Goal: Task Accomplishment & Management: Manage account settings

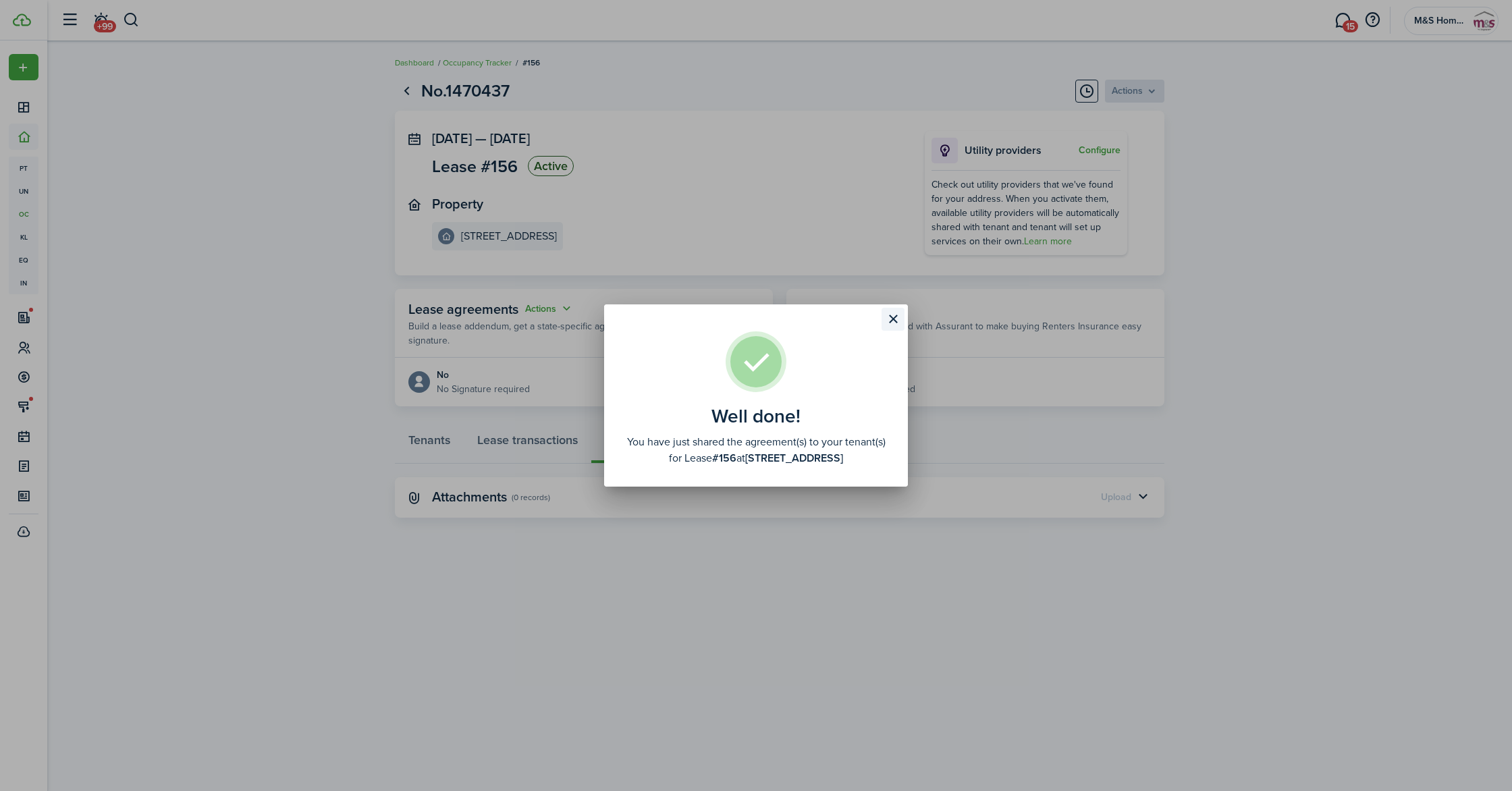
click at [896, 317] on button "Close modal" at bounding box center [893, 319] width 23 height 23
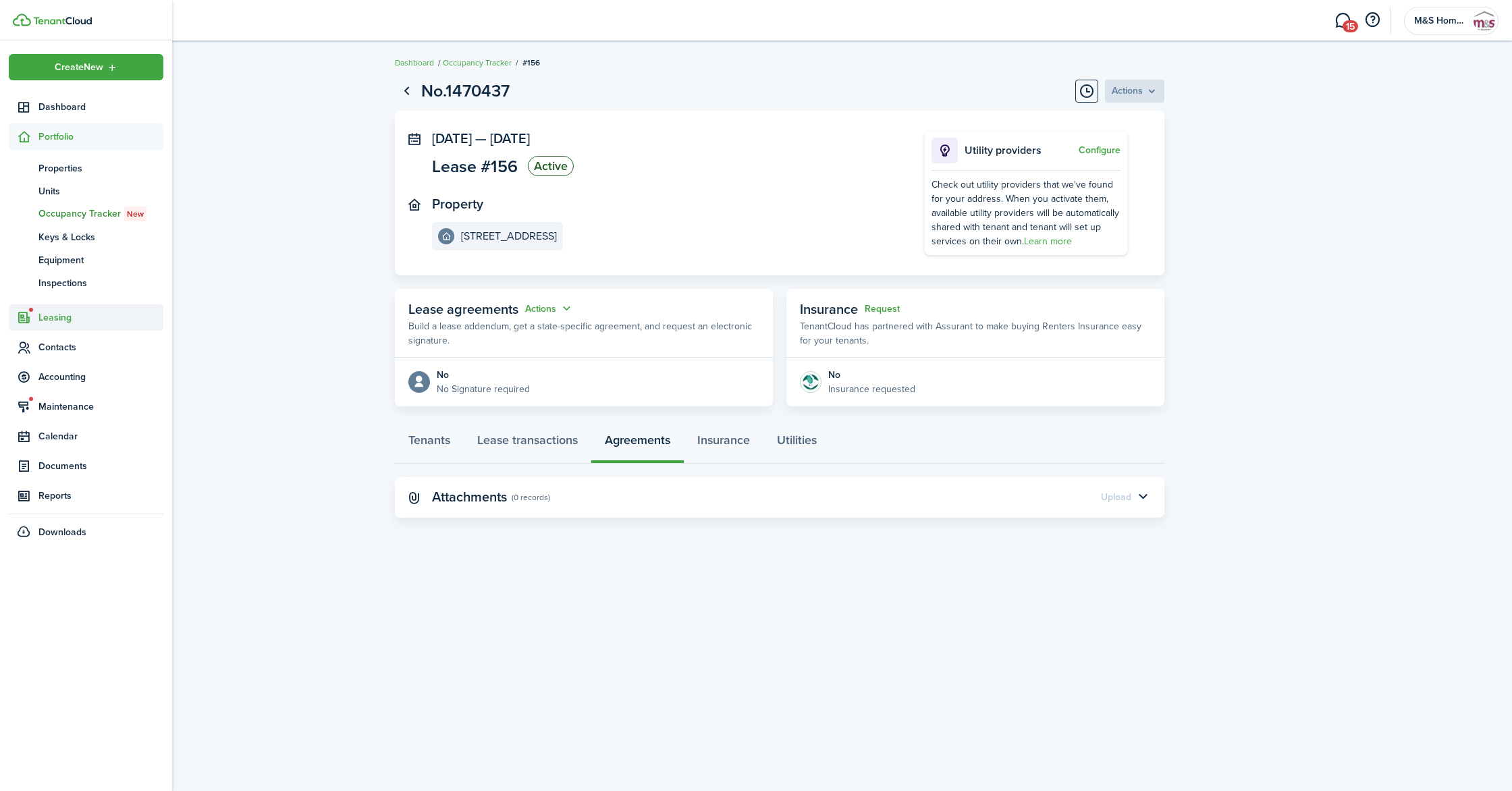
click at [55, 308] on span "Leasing" at bounding box center [86, 318] width 155 height 26
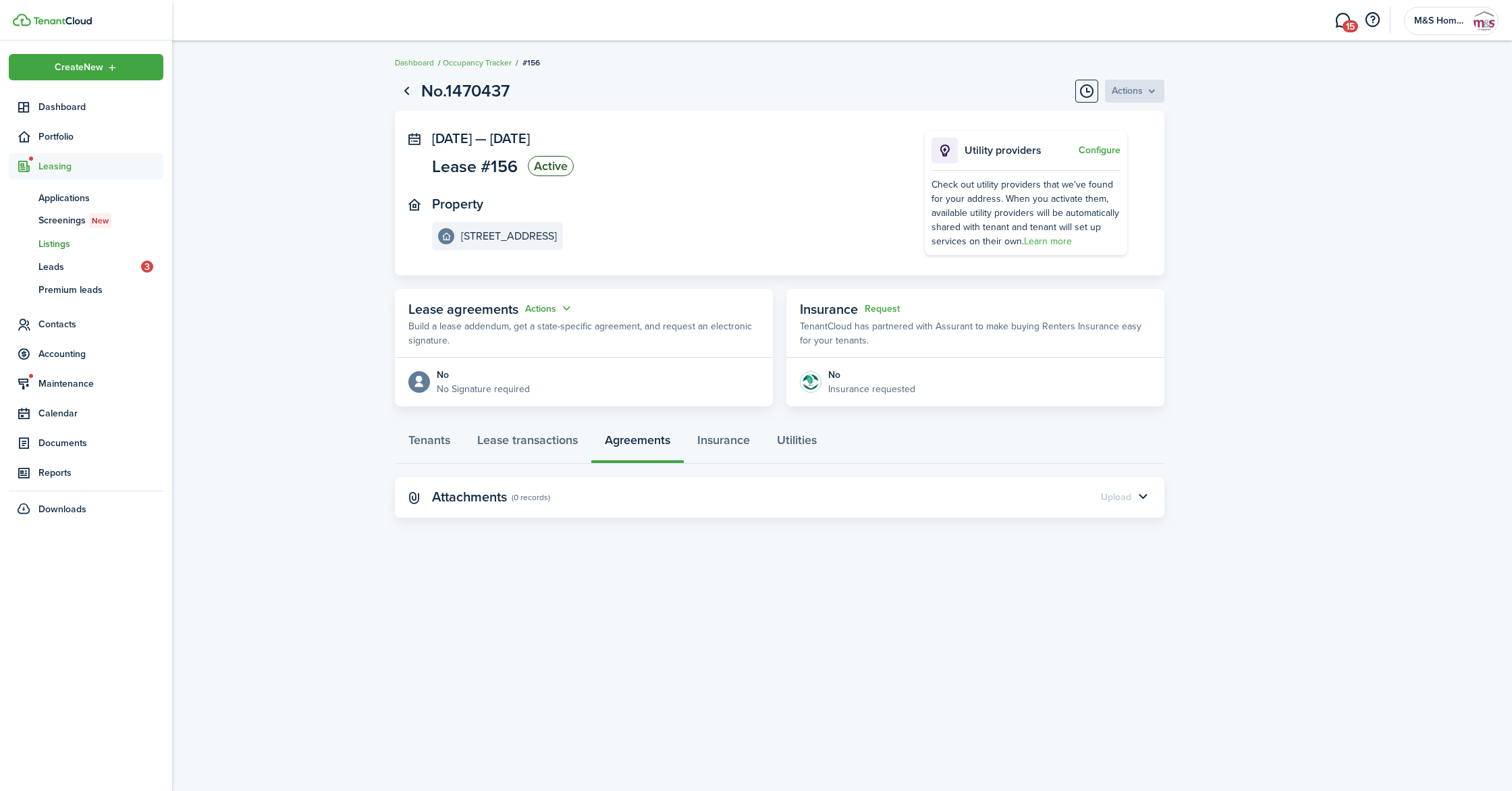
click at [61, 242] on span "Listings" at bounding box center [101, 244] width 125 height 14
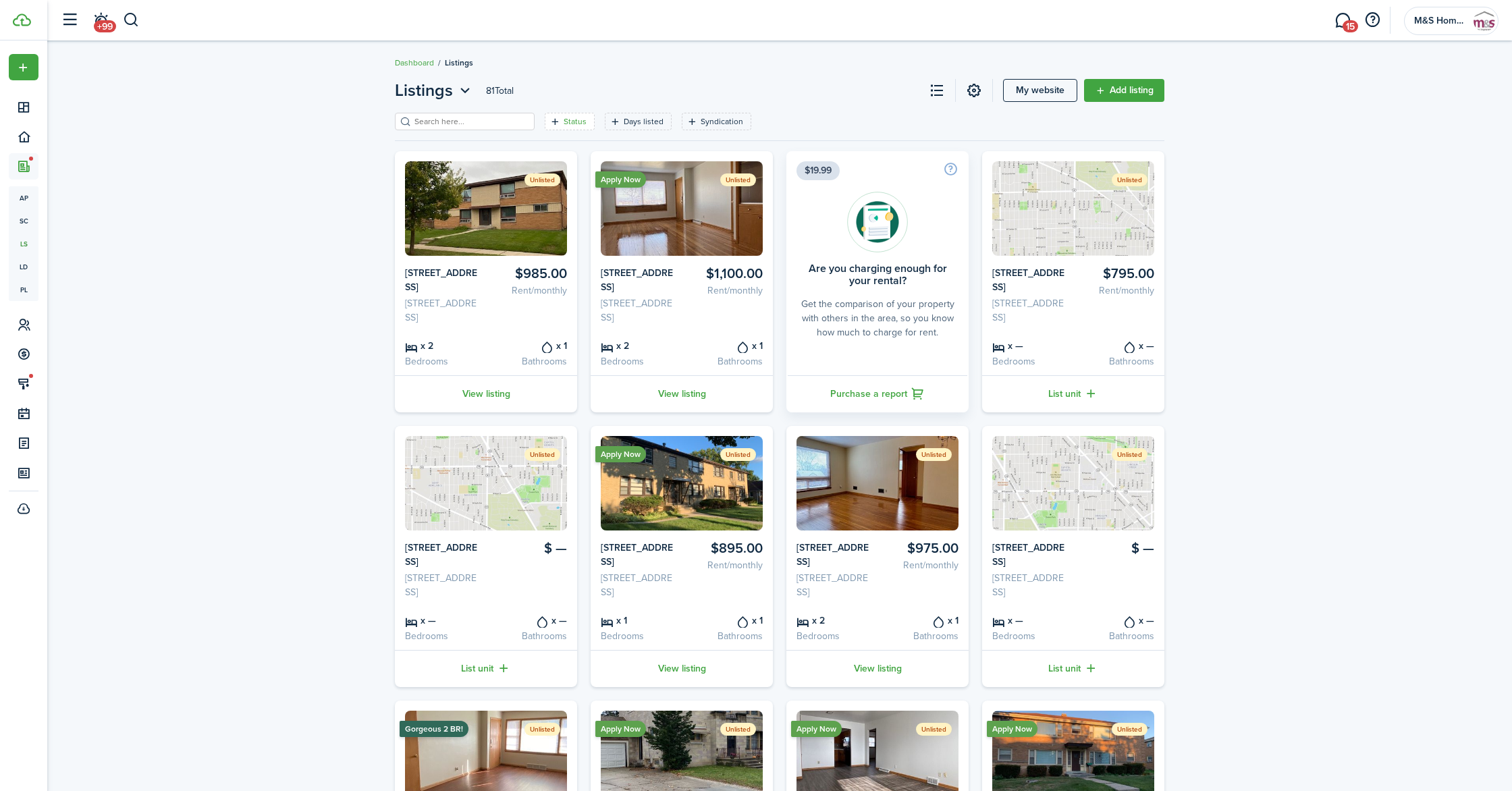
click at [564, 122] on filter-tag-label "Status" at bounding box center [576, 122] width 23 height 12
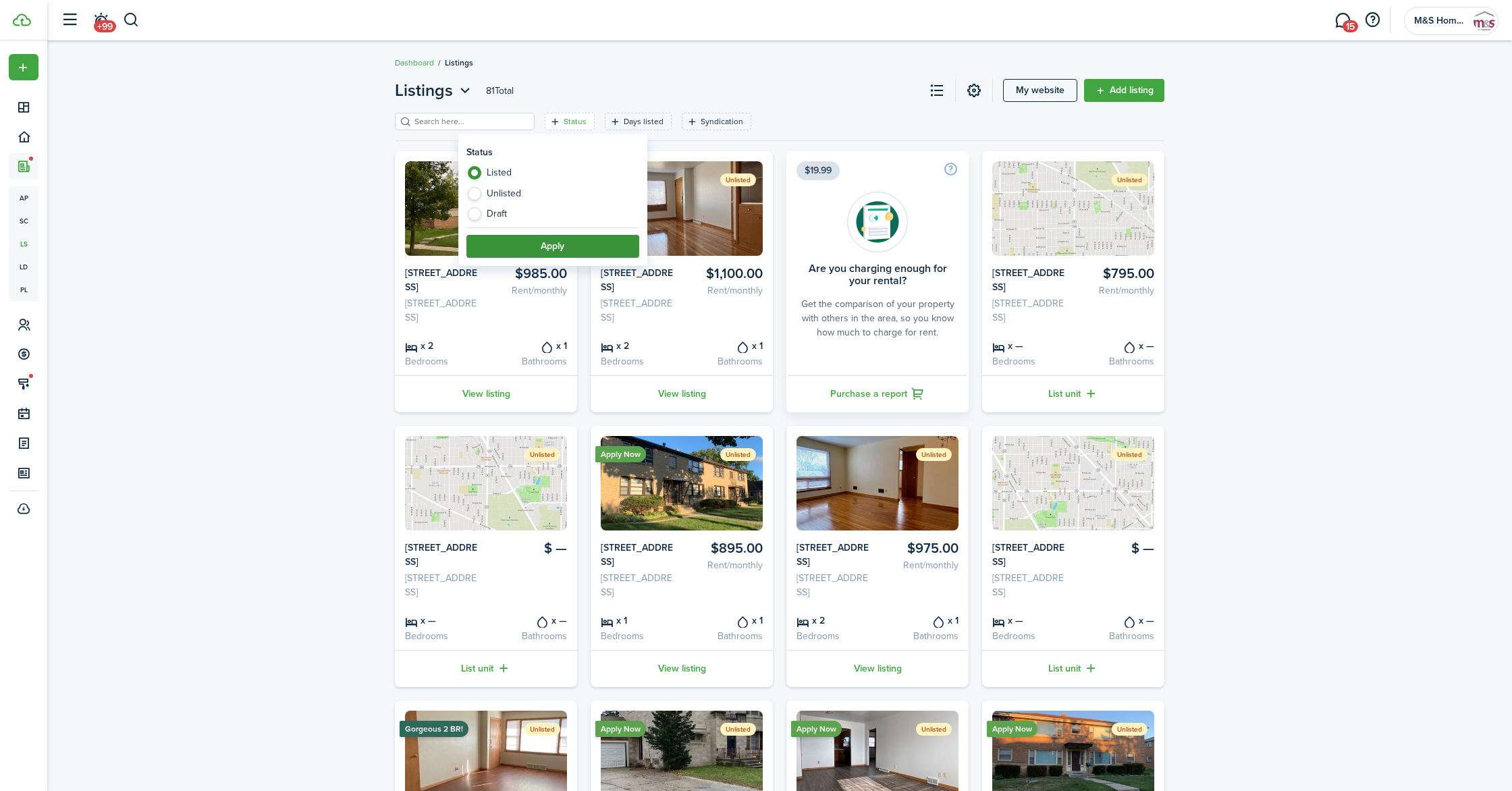
click at [565, 244] on button "Apply" at bounding box center [552, 246] width 173 height 23
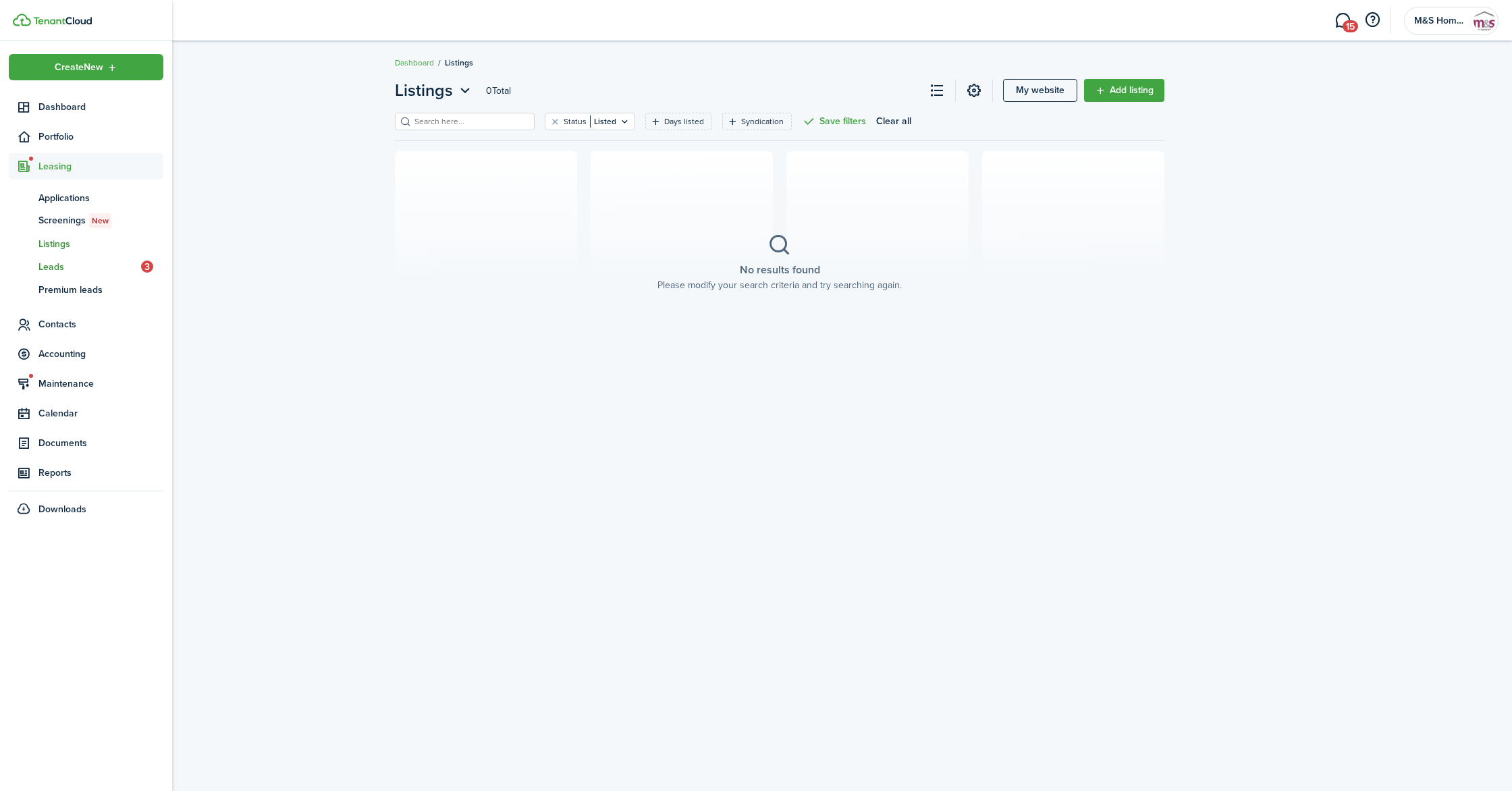
click at [52, 260] on span "Leads" at bounding box center [90, 267] width 102 height 14
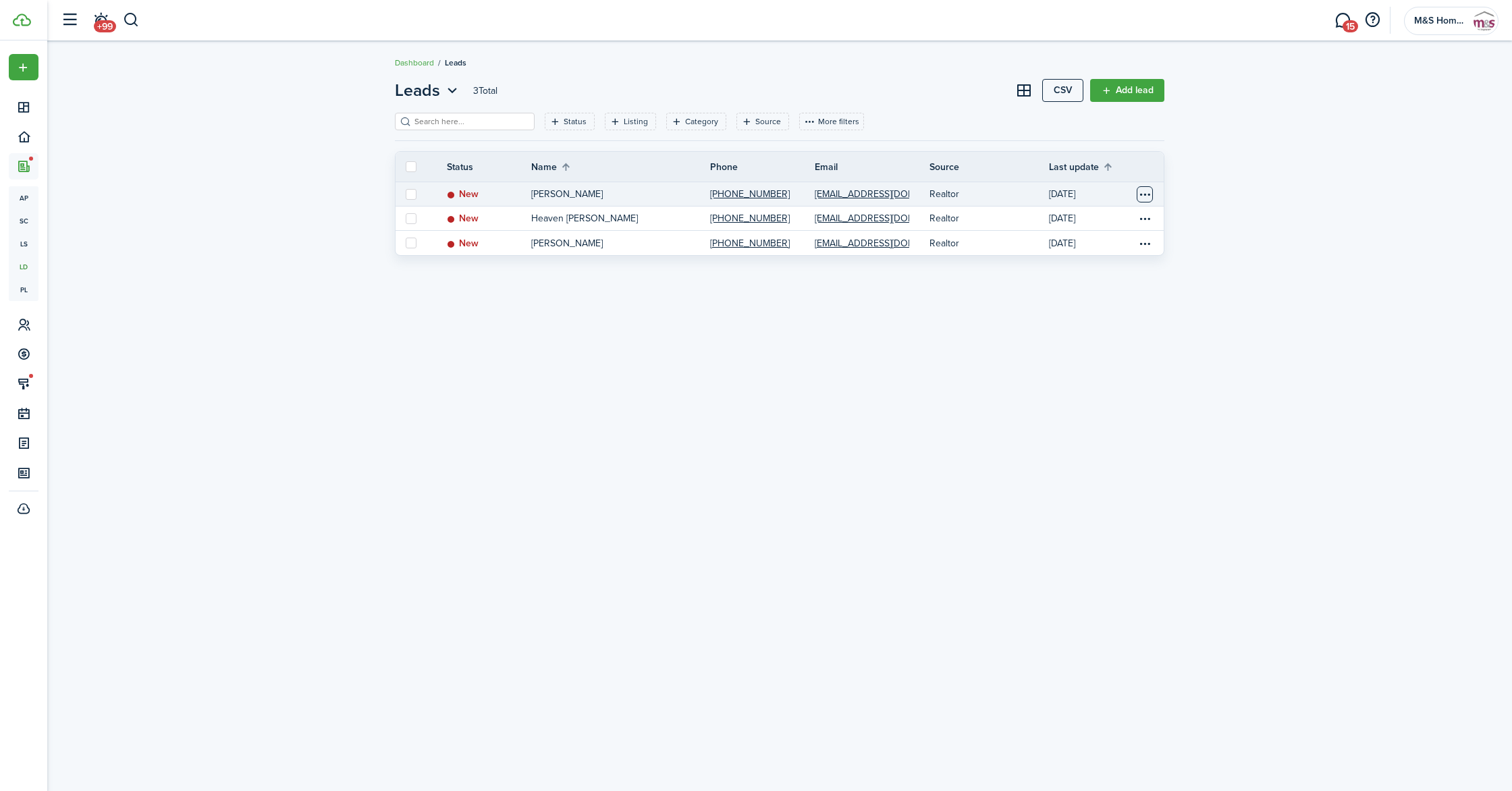
click at [1145, 194] on table-menu-btn-icon "Open menu" at bounding box center [1144, 194] width 16 height 16
click at [1089, 293] on button "Delete" at bounding box center [1094, 292] width 118 height 23
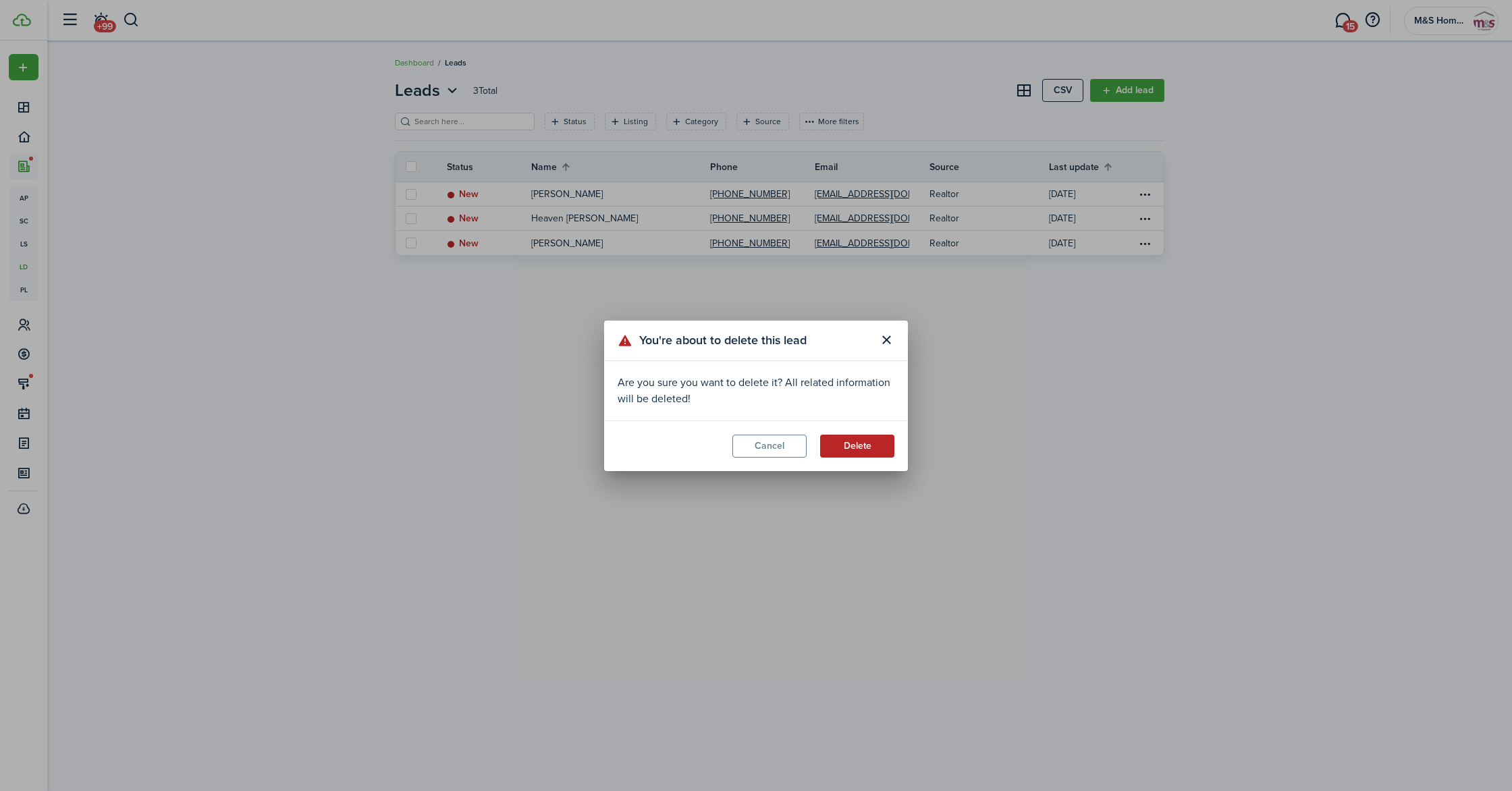
click at [874, 449] on button "Delete" at bounding box center [857, 446] width 74 height 23
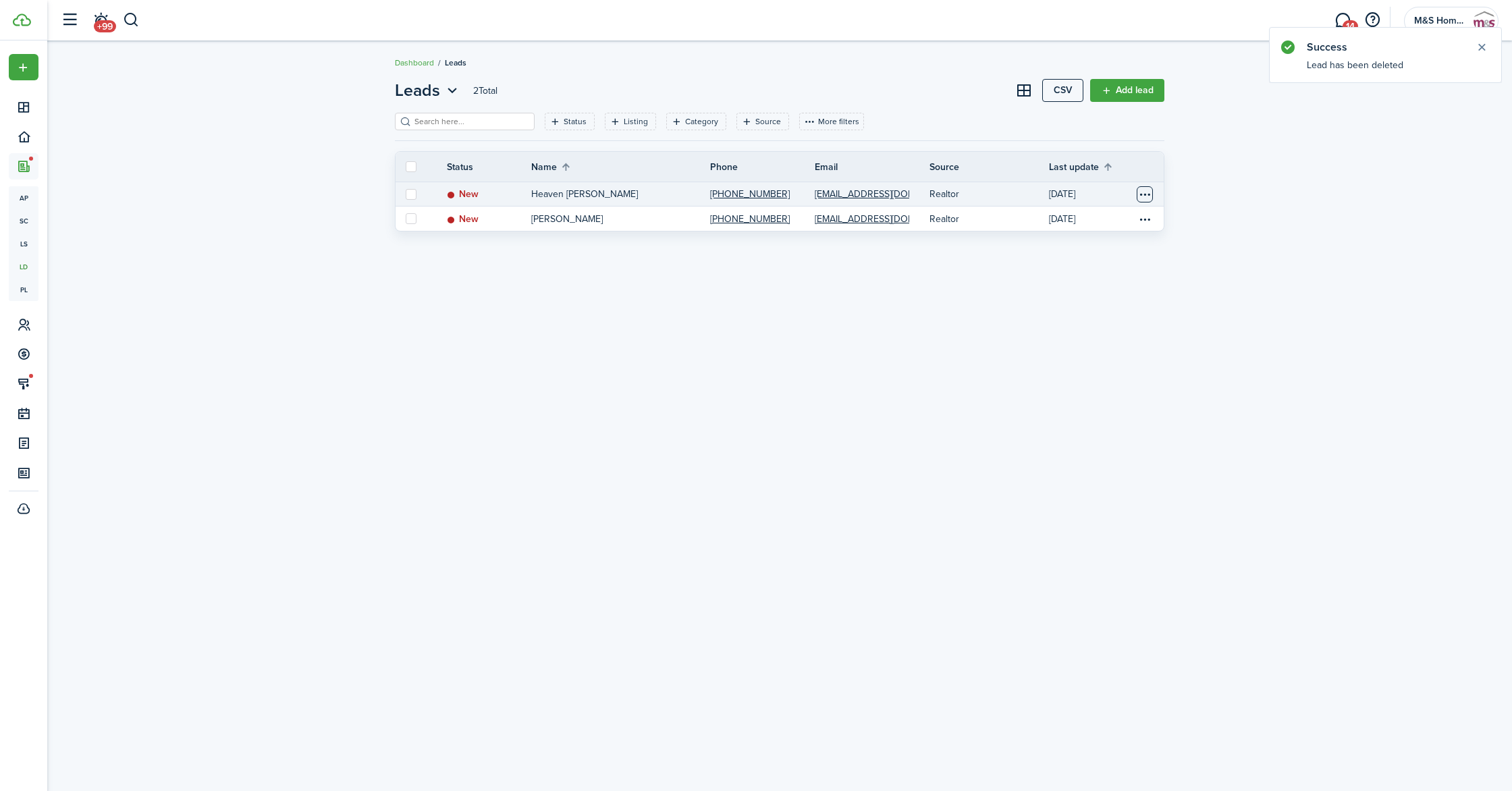
click at [1143, 190] on table-menu-btn-icon "Open menu" at bounding box center [1144, 194] width 16 height 16
click at [1094, 290] on button "Delete" at bounding box center [1094, 292] width 118 height 23
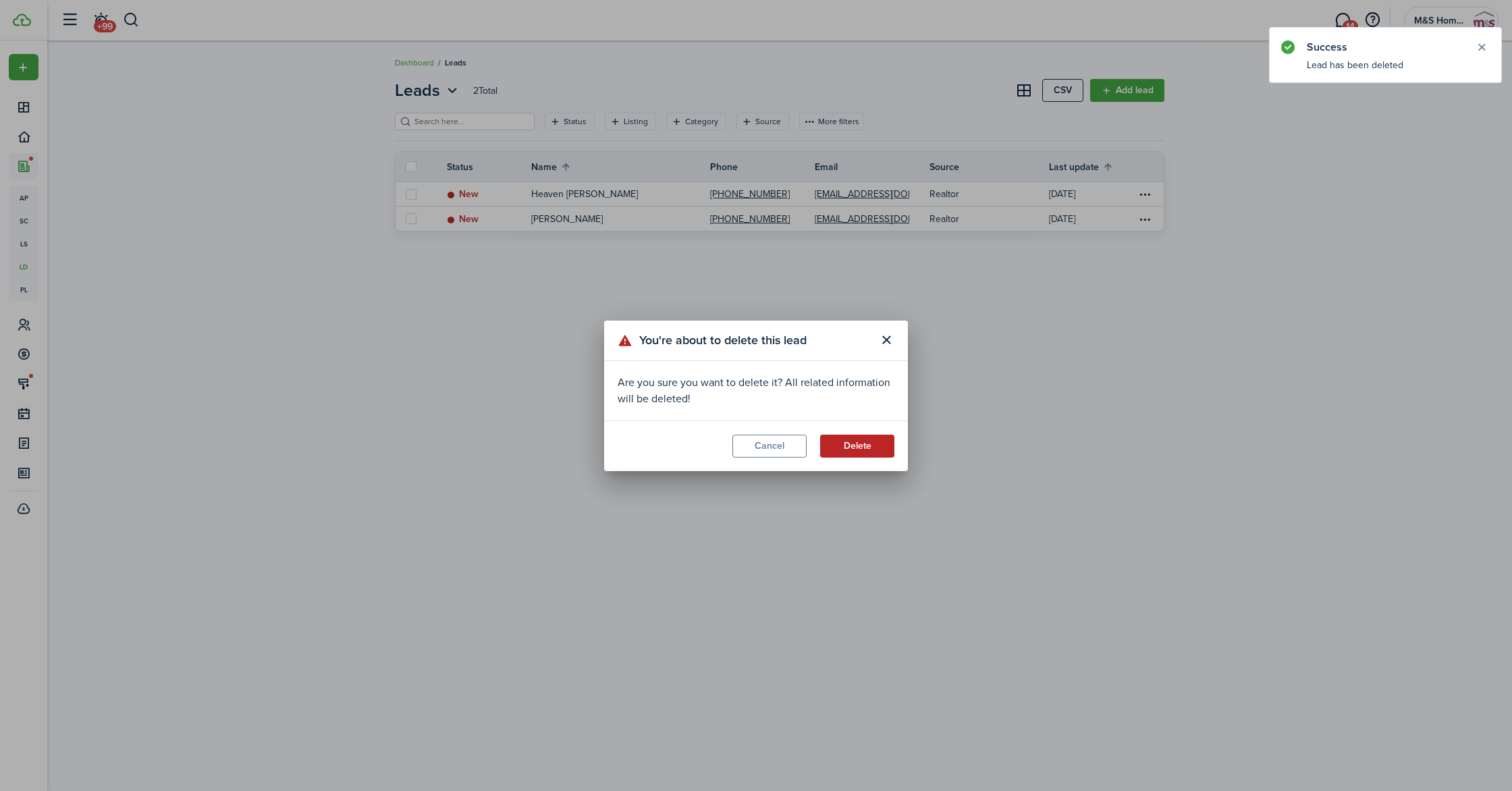
click at [873, 443] on button "Delete" at bounding box center [857, 446] width 74 height 23
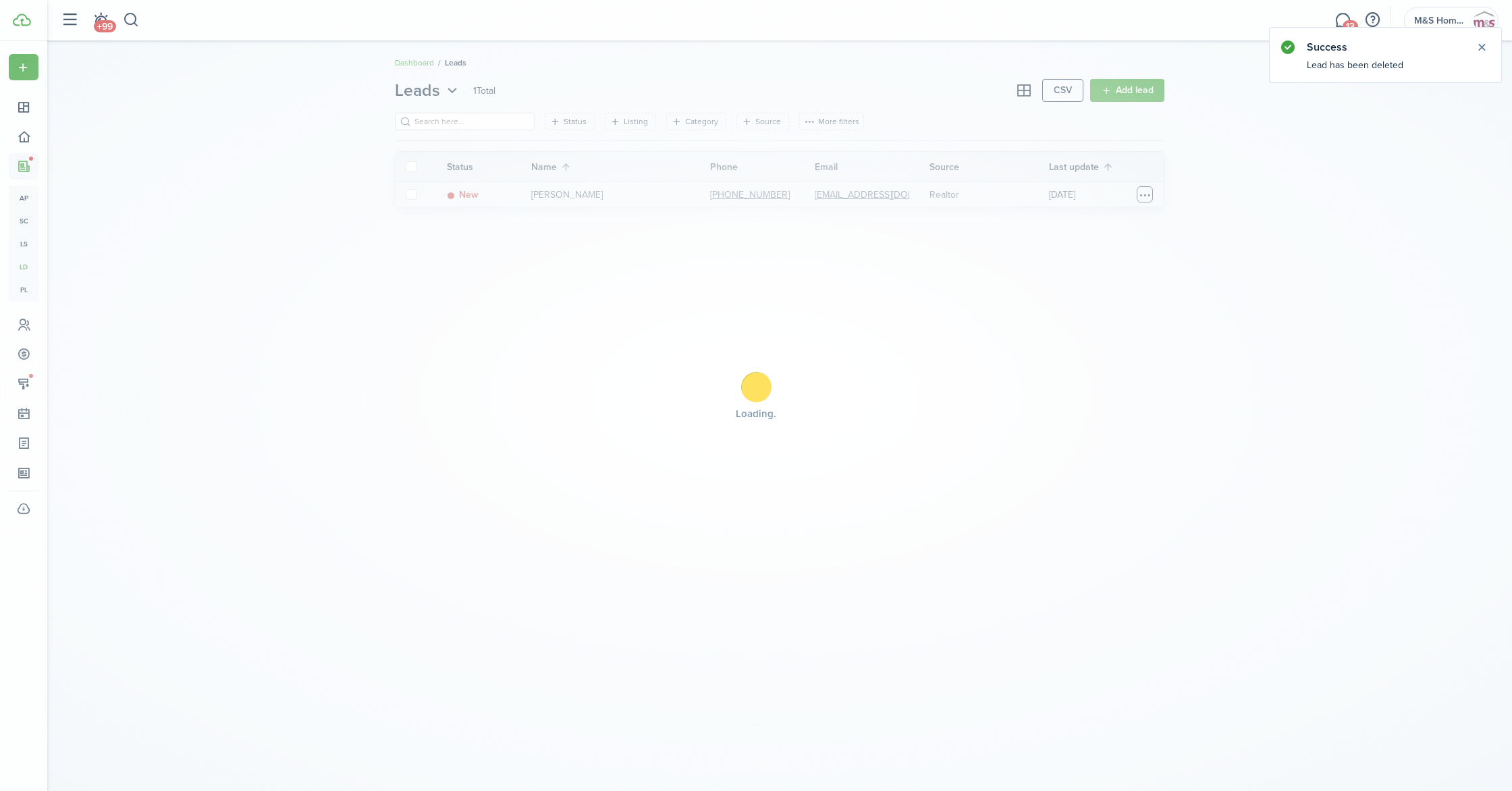
click at [1146, 197] on table-menu-btn-icon "Open menu" at bounding box center [1144, 194] width 16 height 16
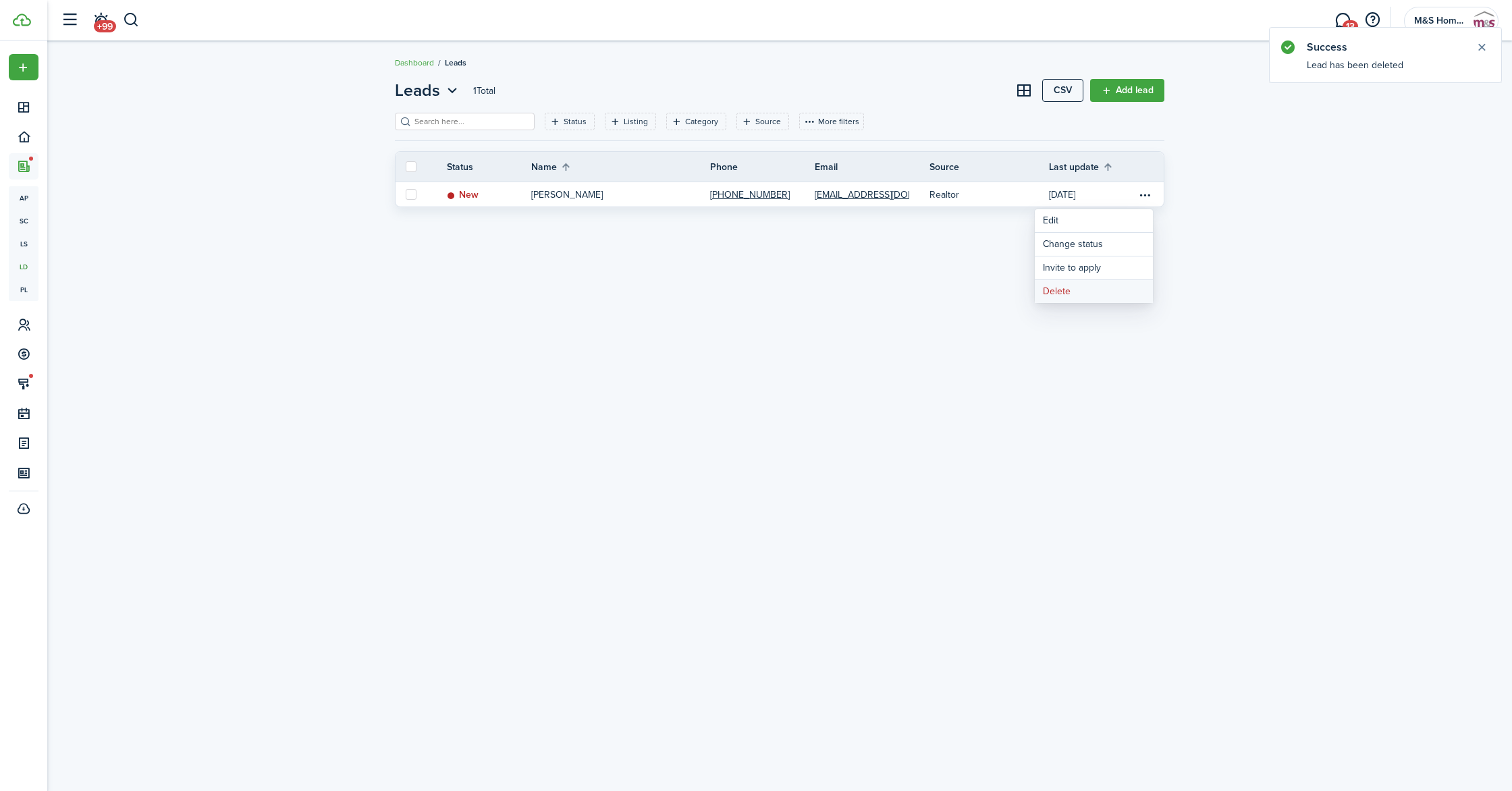
click at [1072, 291] on button "Delete" at bounding box center [1094, 292] width 118 height 23
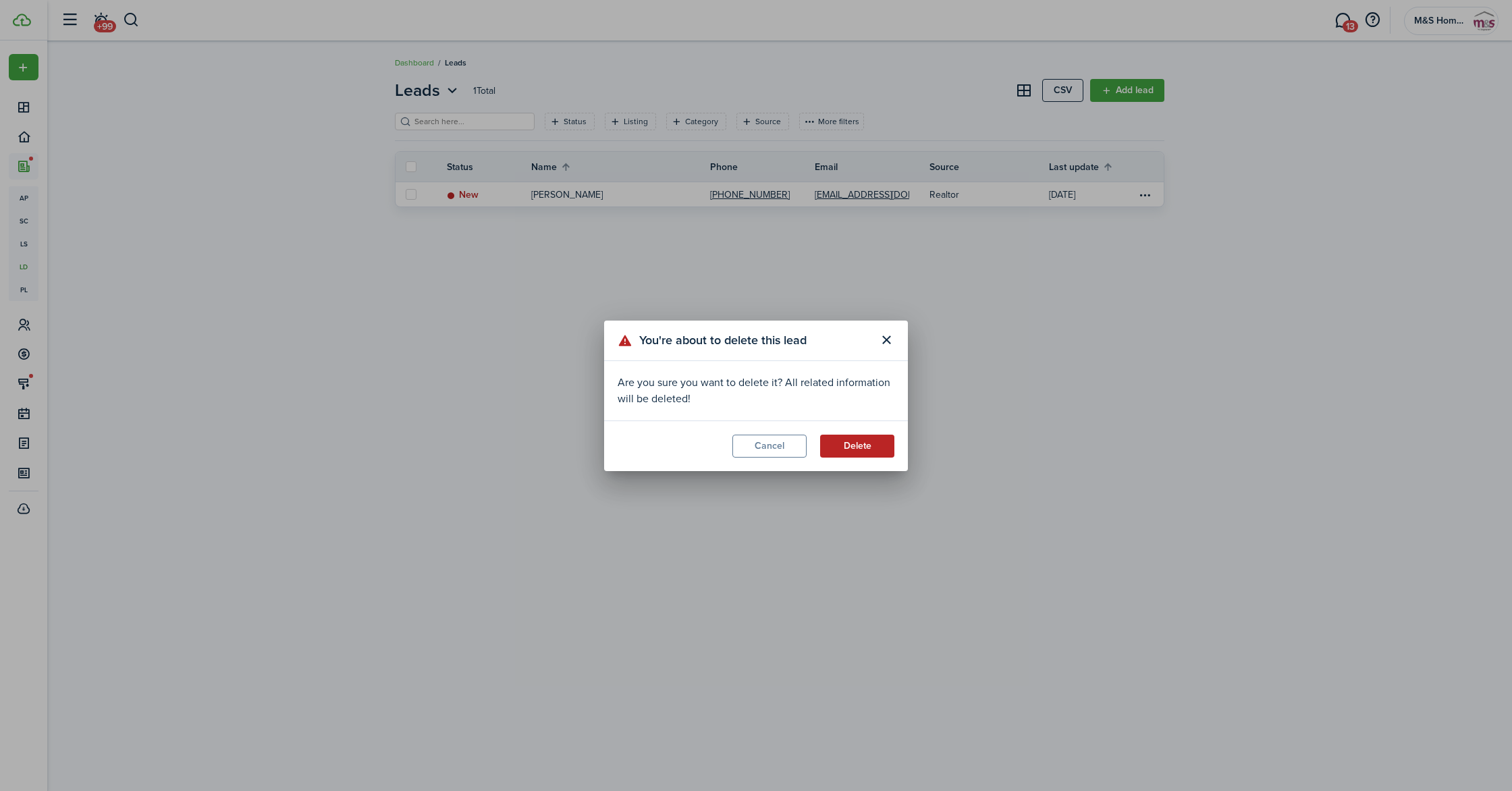
click at [849, 449] on button "Delete" at bounding box center [857, 446] width 74 height 23
